Goal: Task Accomplishment & Management: Complete application form

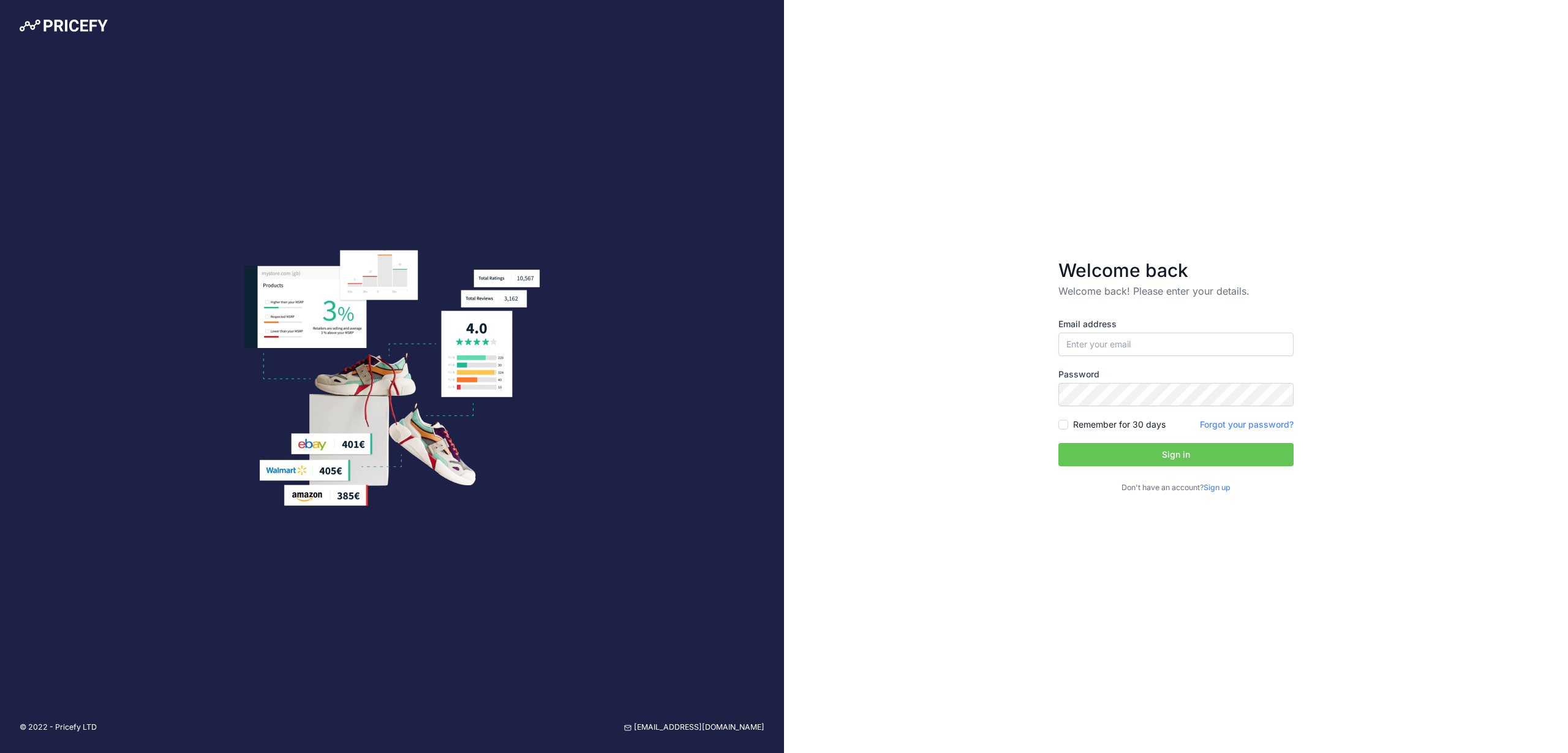
click at [1122, 331] on div "Email address" at bounding box center [1176, 337] width 235 height 38
click at [1078, 338] on input "email" at bounding box center [1176, 344] width 235 height 23
click at [1226, 494] on form "Welcome back Welcome back! Please enter your details. Email address Password Si…" at bounding box center [1176, 376] width 275 height 274
click at [1224, 491] on link "Sign up" at bounding box center [1217, 488] width 27 height 9
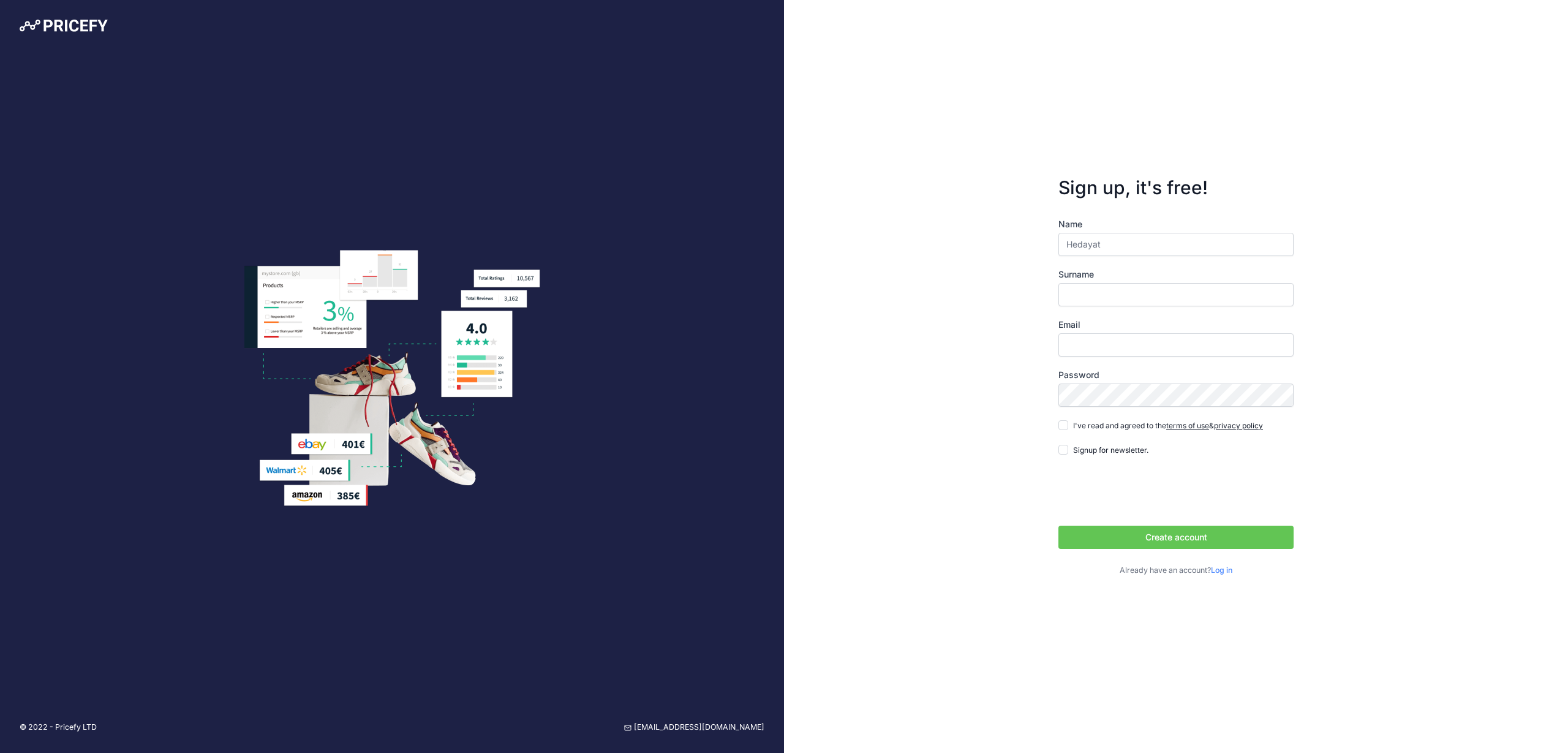
type input "Hedayat"
type input "Nabizada"
type input "hedayat@atlas-fietsen.nl"
click at [1064, 429] on input "I've read and agreed to the terms of use & privacy policy" at bounding box center [1063, 425] width 10 height 10
checkbox input "true"
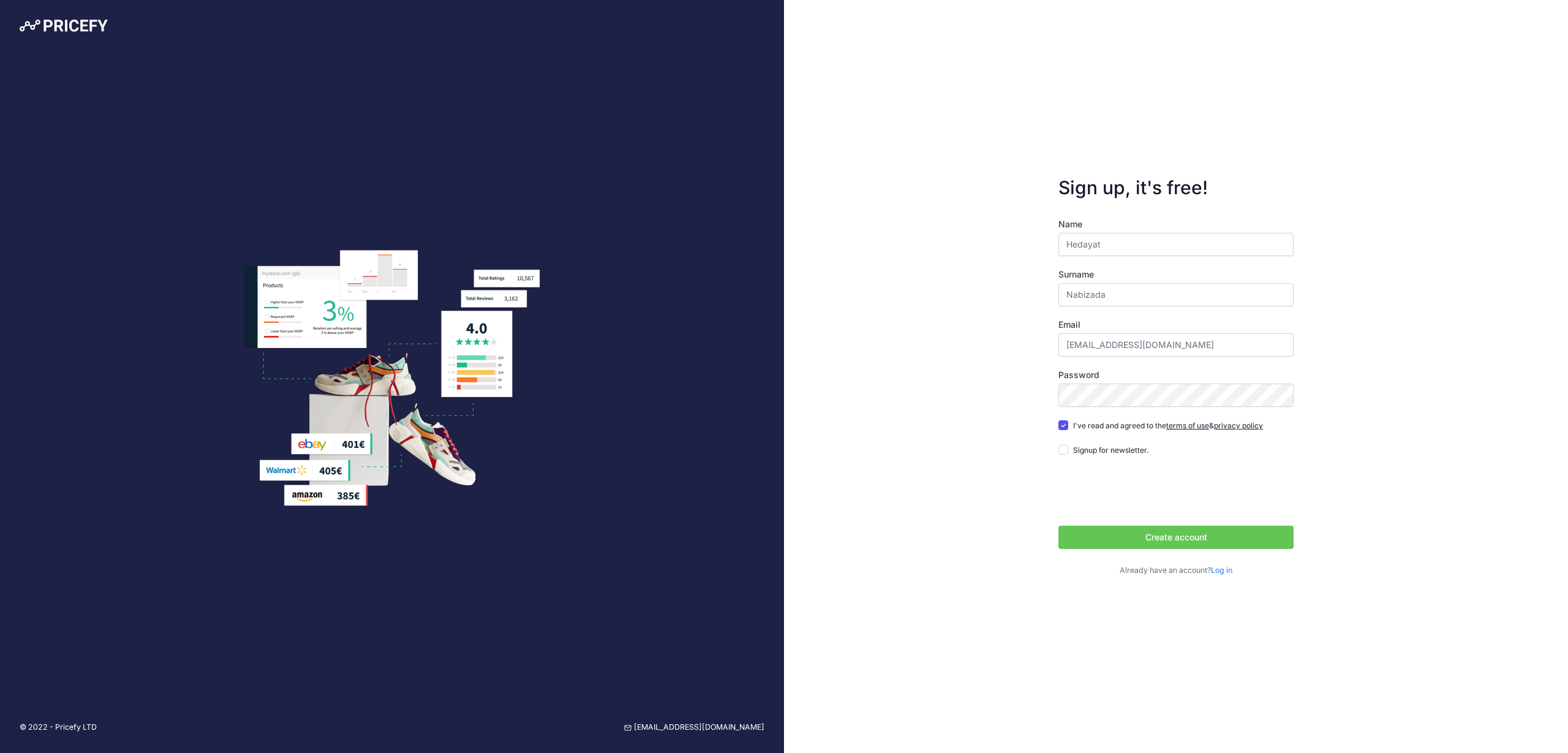
click at [1138, 558] on div "Name Hedayat Surname Nabizada Email hedayat@atlas-fietsen.nl Password terms of …" at bounding box center [1176, 398] width 235 height 359
click at [1137, 544] on button "Create account" at bounding box center [1176, 537] width 235 height 23
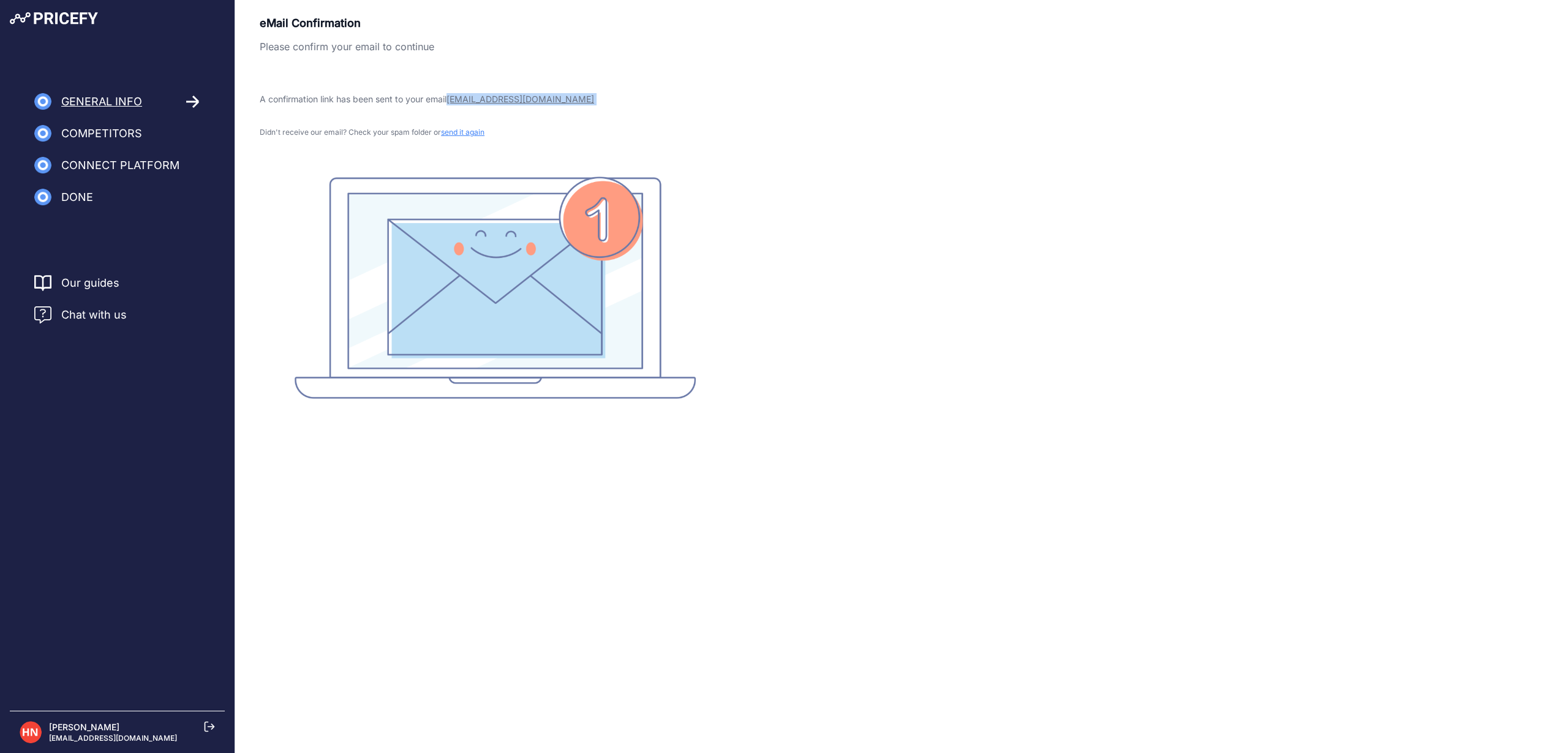
drag, startPoint x: 570, startPoint y: 105, endPoint x: 436, endPoint y: 172, distance: 149.8
click at [449, 98] on div "eMail Confirmation Please confirm your email to continue A confirmation link ha…" at bounding box center [495, 206] width 471 height 384
click at [130, 129] on span "Competitors" at bounding box center [101, 133] width 80 height 18
click at [195, 99] on icon at bounding box center [191, 102] width 12 height 11
